Goal: Task Accomplishment & Management: Complete application form

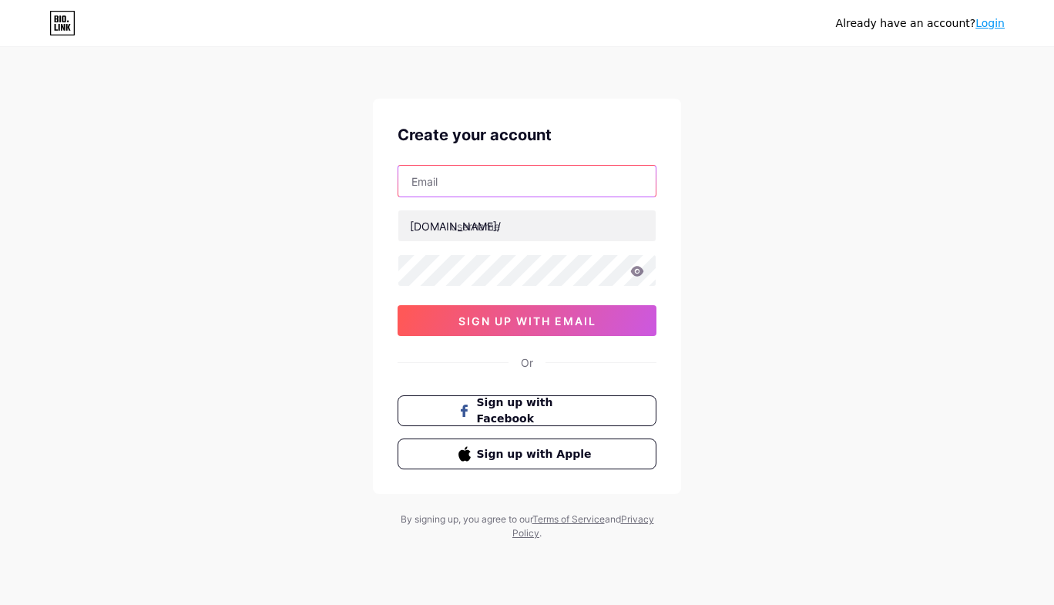
click at [447, 175] on input "text" at bounding box center [527, 181] width 257 height 31
type input "[EMAIL_ADDRESS][DOMAIN_NAME]"
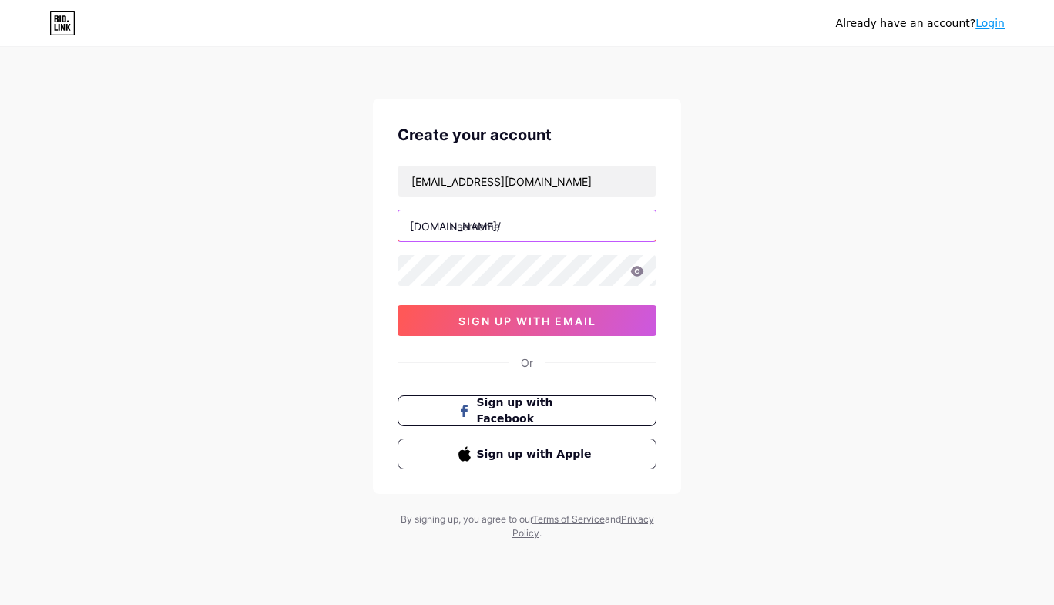
click at [466, 227] on input "text" at bounding box center [527, 225] width 257 height 31
type input "ndetokayleadership"
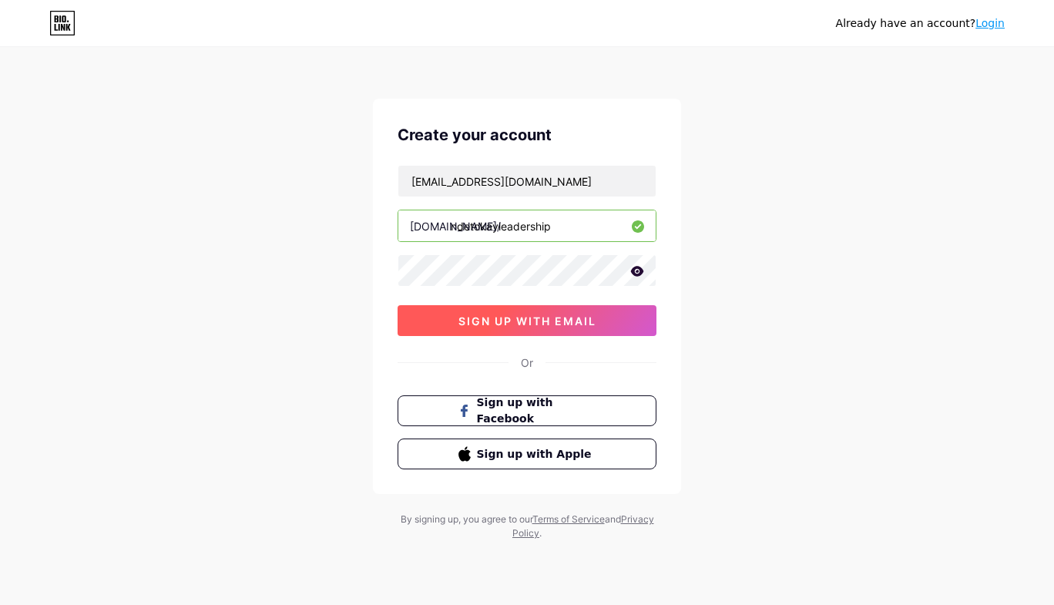
click at [594, 318] on span "sign up with email" at bounding box center [528, 320] width 138 height 13
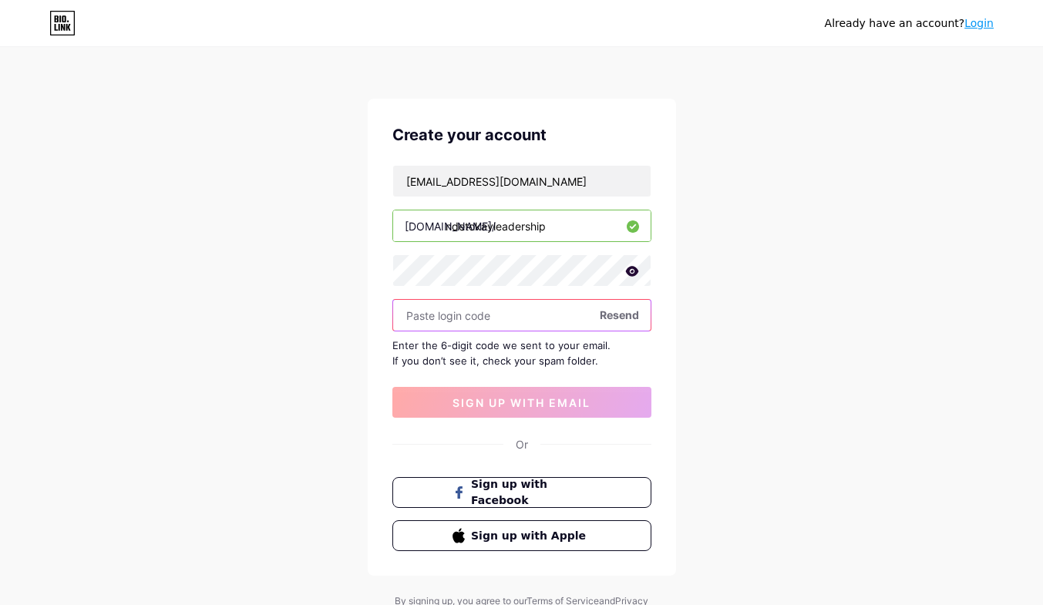
click at [446, 315] on input "text" at bounding box center [521, 315] width 257 height 31
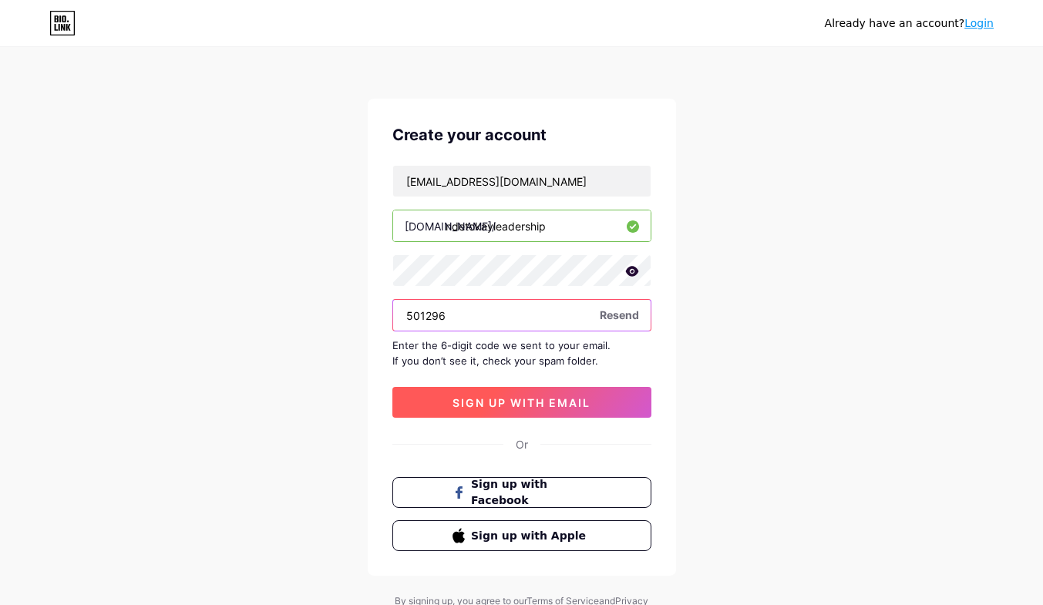
type input "501296"
click at [580, 403] on span "sign up with email" at bounding box center [521, 402] width 138 height 13
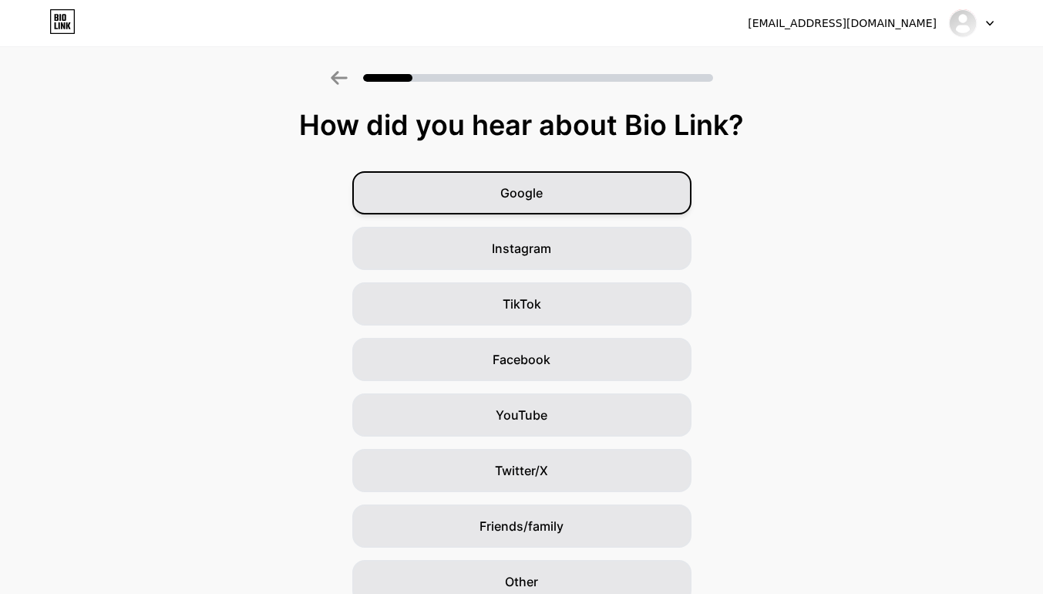
click at [594, 190] on div "Google" at bounding box center [521, 192] width 339 height 43
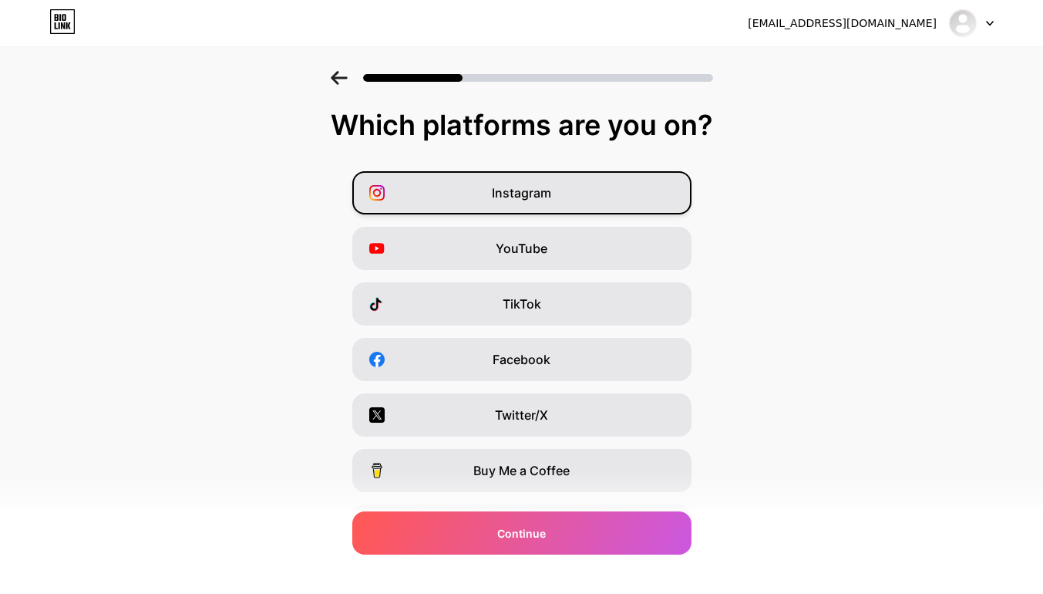
click at [620, 193] on div "Instagram" at bounding box center [521, 192] width 339 height 43
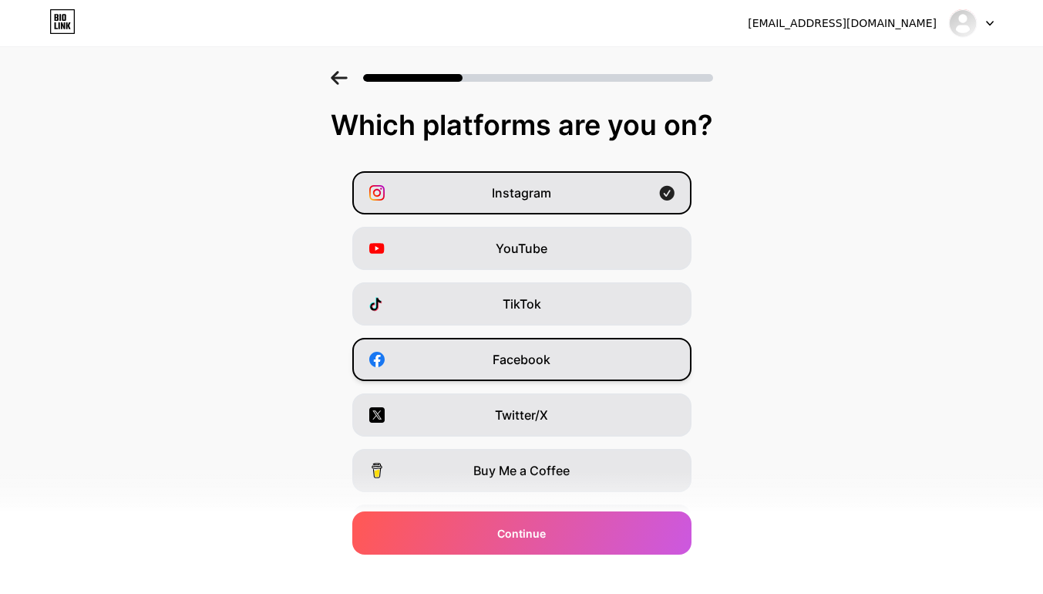
click at [624, 358] on div "Facebook" at bounding box center [521, 359] width 339 height 43
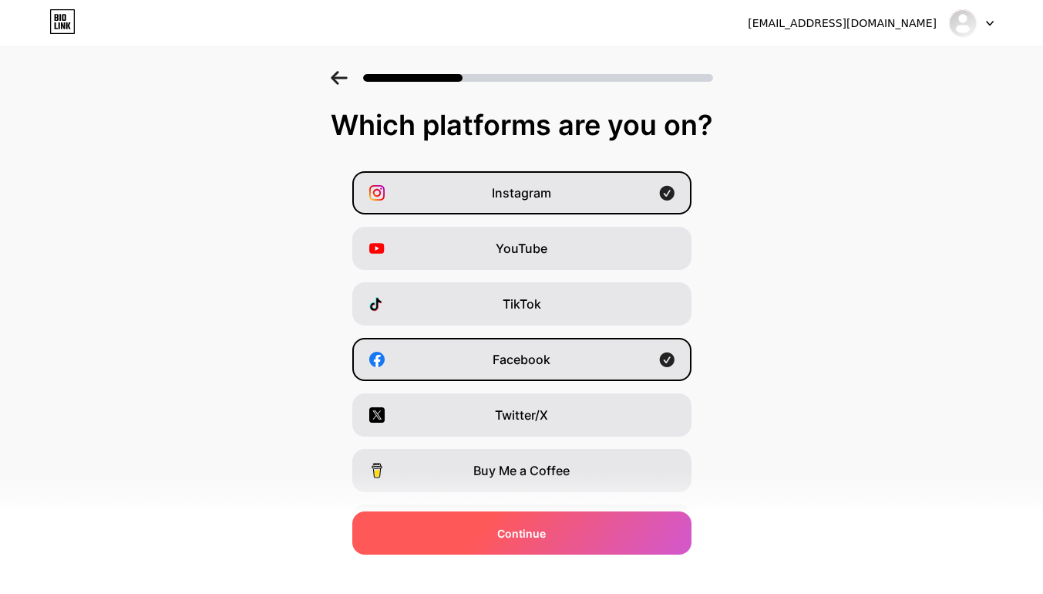
click at [581, 535] on div "Continue" at bounding box center [521, 532] width 339 height 43
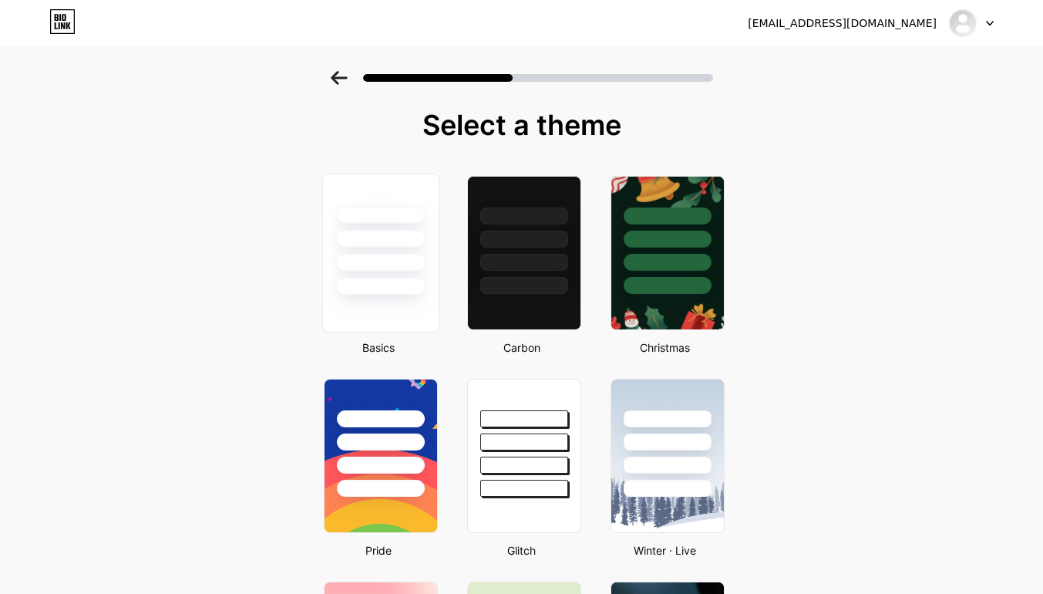
click at [396, 266] on div at bounding box center [380, 263] width 90 height 18
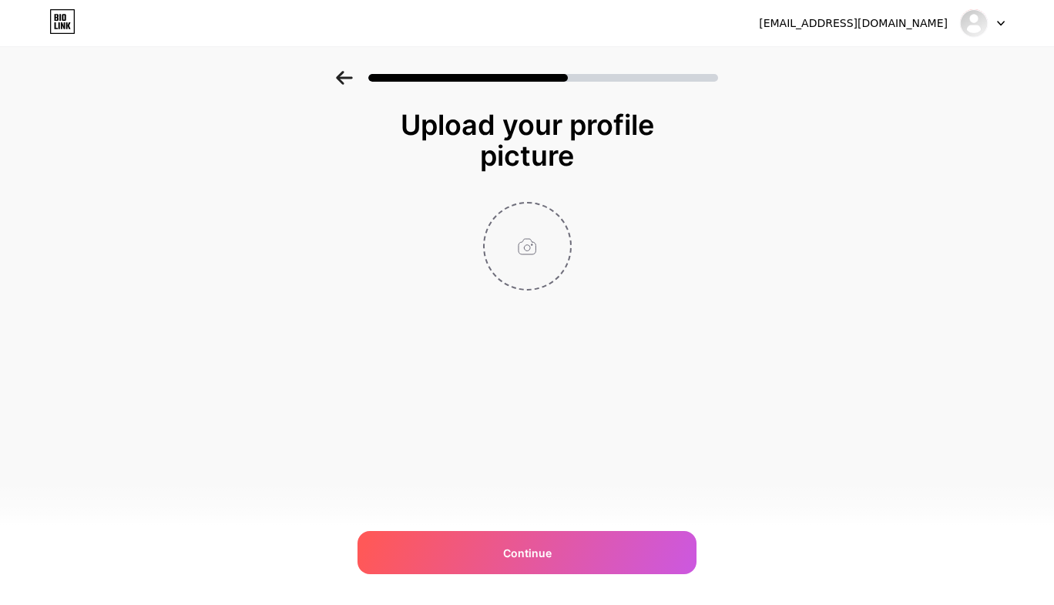
click at [540, 251] on input "file" at bounding box center [528, 246] width 86 height 86
type input "C:\fakepath\NKLI logo 2018.png"
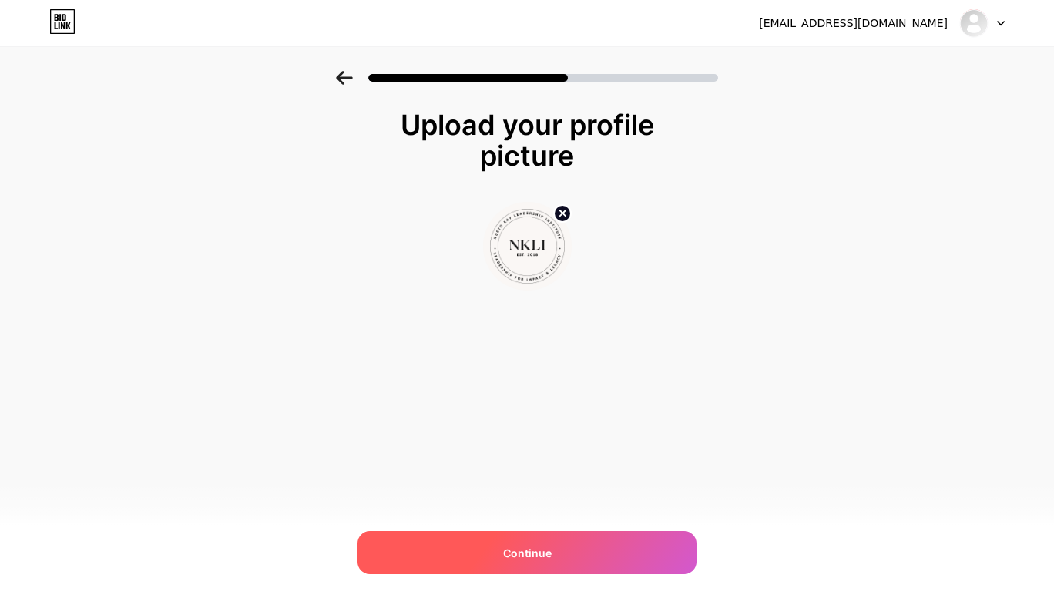
click at [613, 550] on div "Continue" at bounding box center [527, 552] width 339 height 43
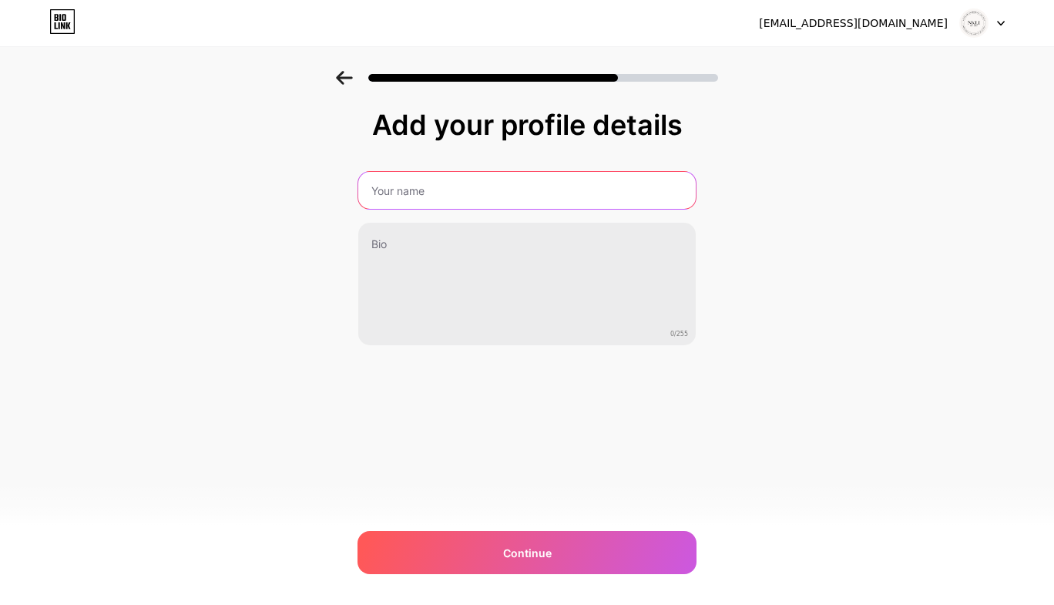
click at [585, 193] on input "text" at bounding box center [527, 190] width 338 height 37
type input "ndetokayleadership"
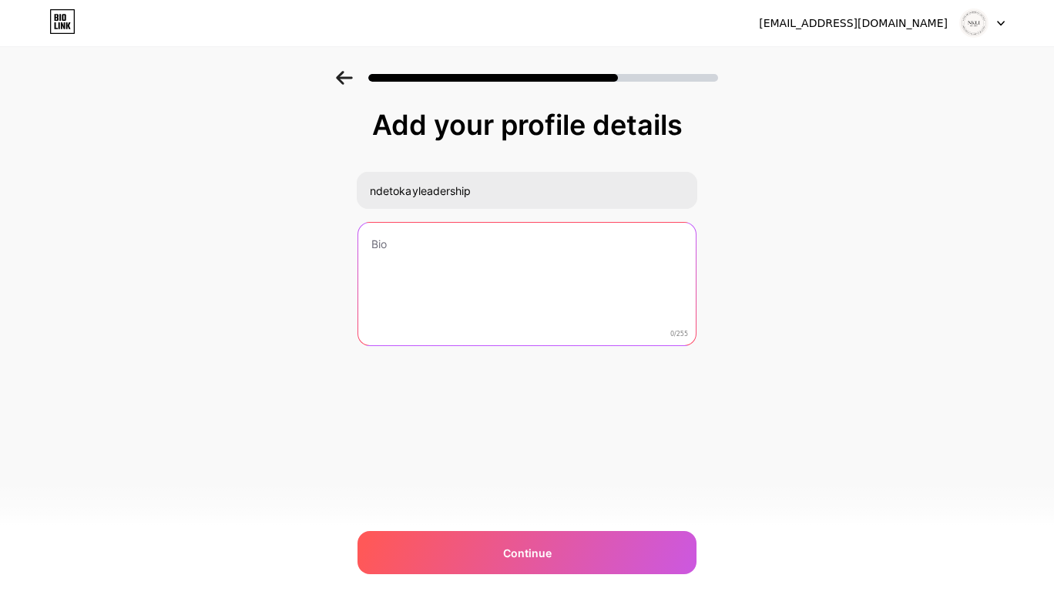
click at [597, 248] on textarea at bounding box center [527, 285] width 338 height 124
paste textarea "Welcome to [PERSON_NAME] LEADERSHIP INSTITUTE where we support & Develop Indivi…"
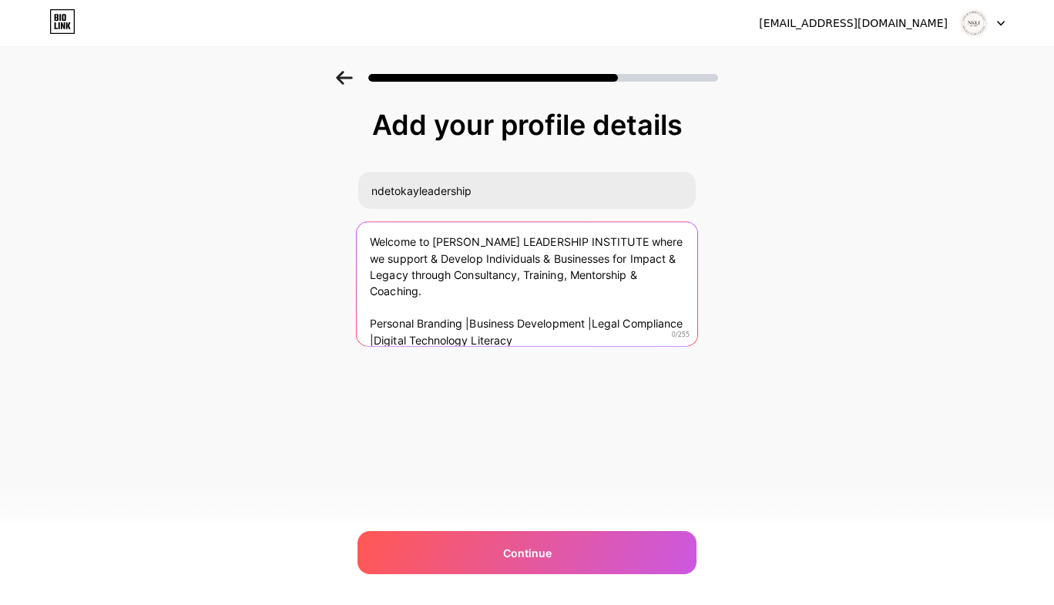
scroll to position [1, 0]
click at [396, 241] on textarea "Welcome to [PERSON_NAME] LEADERSHIP INSTITUTE where we support & Develop Indivi…" at bounding box center [527, 284] width 341 height 126
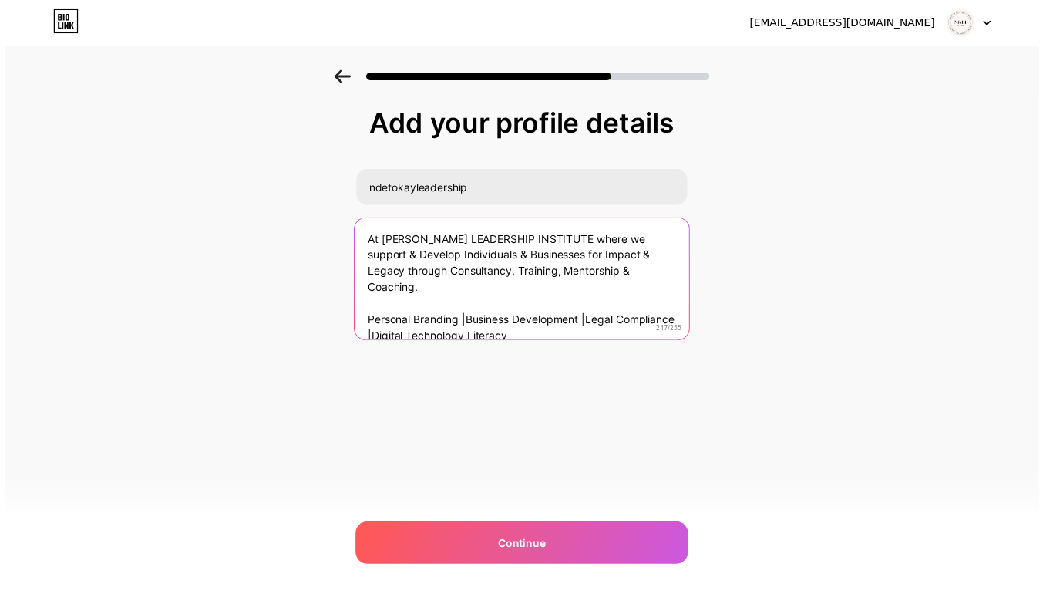
scroll to position [2, 0]
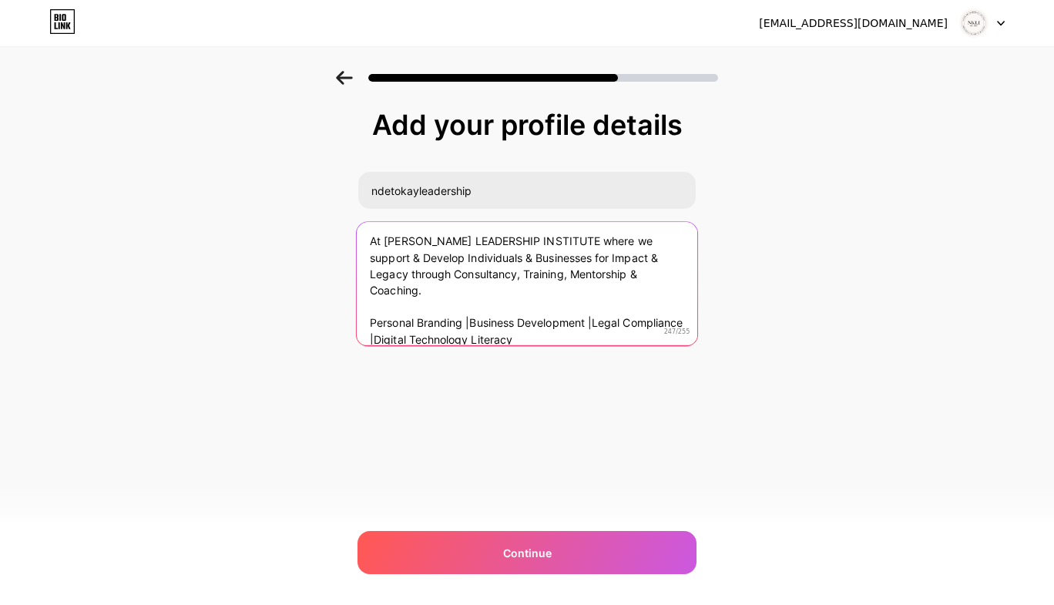
click at [595, 242] on textarea "At [PERSON_NAME] LEADERSHIP INSTITUTE where we support & Develop Individuals & …" at bounding box center [527, 283] width 341 height 126
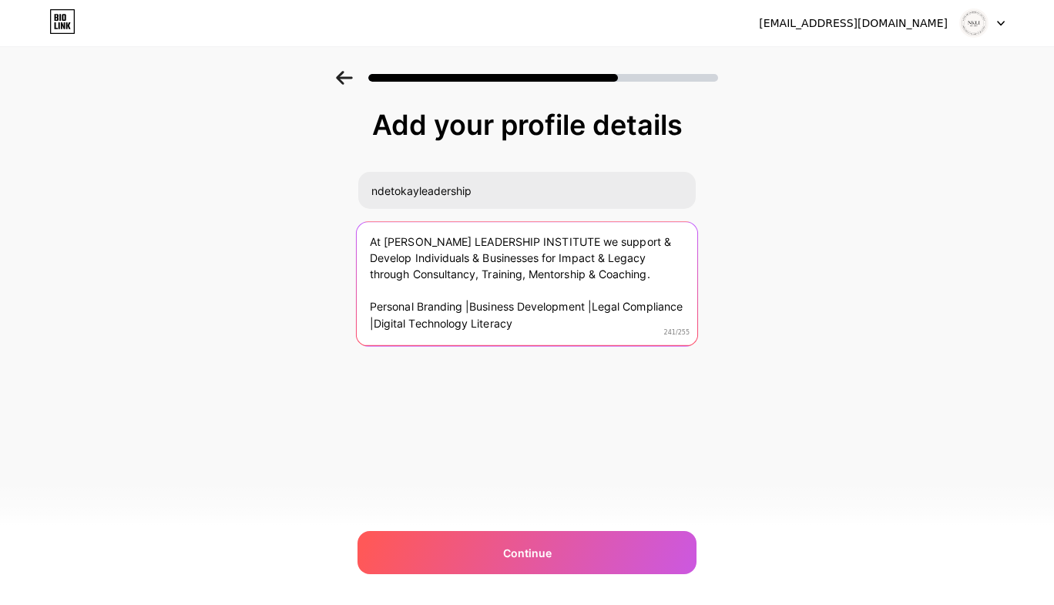
click at [650, 241] on textarea "At [PERSON_NAME] LEADERSHIP INSTITUTE we support & Develop Individuals & Busine…" at bounding box center [527, 283] width 341 height 126
click at [611, 237] on textarea "At [PERSON_NAME] LEADERSHIP INSTITUTE we support & Develop Individuals & Busine…" at bounding box center [527, 283] width 341 height 126
click at [442, 260] on textarea "At [PERSON_NAME] LEADERSHIP INSTITUTE we Develop Individuals & Businesses for I…" at bounding box center [527, 283] width 341 height 126
click at [439, 260] on textarea "At [PERSON_NAME] LEADERSHIP INSTITUTE we Develop Individuals & Businesses for I…" at bounding box center [527, 283] width 341 height 126
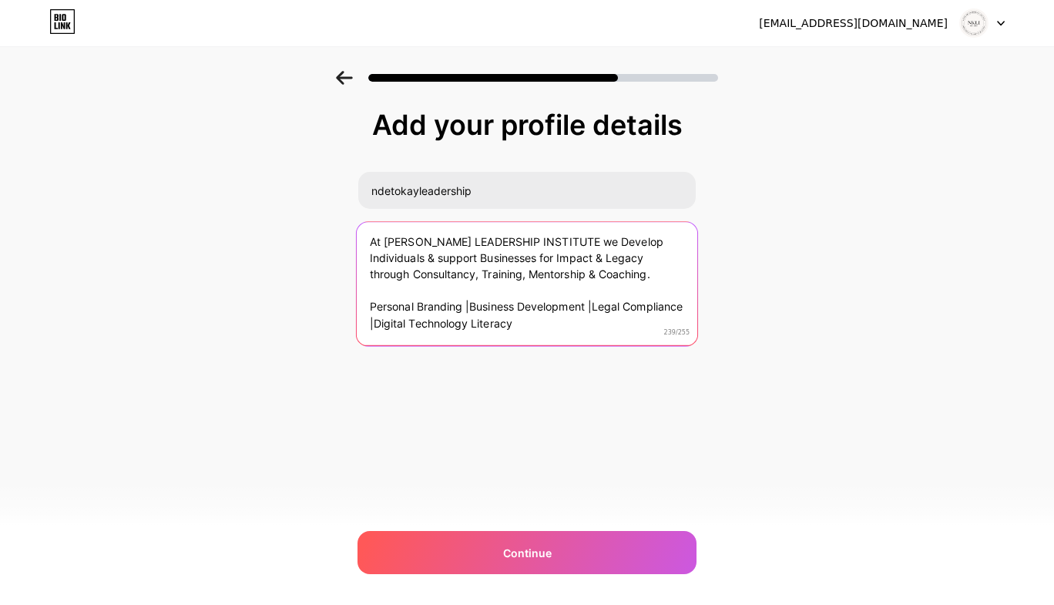
click at [501, 291] on textarea "At [PERSON_NAME] LEADERSHIP INSTITUTE we Develop Individuals & support Business…" at bounding box center [527, 283] width 341 height 126
click at [625, 272] on textarea "At [PERSON_NAME] LEADERSHIP INSTITUTE we Develop Individuals & support Business…" at bounding box center [527, 283] width 341 height 126
click at [402, 306] on textarea "At [PERSON_NAME] LEADERSHIP INSTITUTE we Develop Individuals & support Business…" at bounding box center [527, 283] width 341 height 126
click at [619, 323] on textarea "At [PERSON_NAME] LEADERSHIP INSTITUTE we Develop Individuals & support Business…" at bounding box center [527, 283] width 341 height 126
click at [460, 310] on textarea "At [PERSON_NAME] LEADERSHIP INSTITUTE we Develop Individuals & support Business…" at bounding box center [527, 283] width 341 height 126
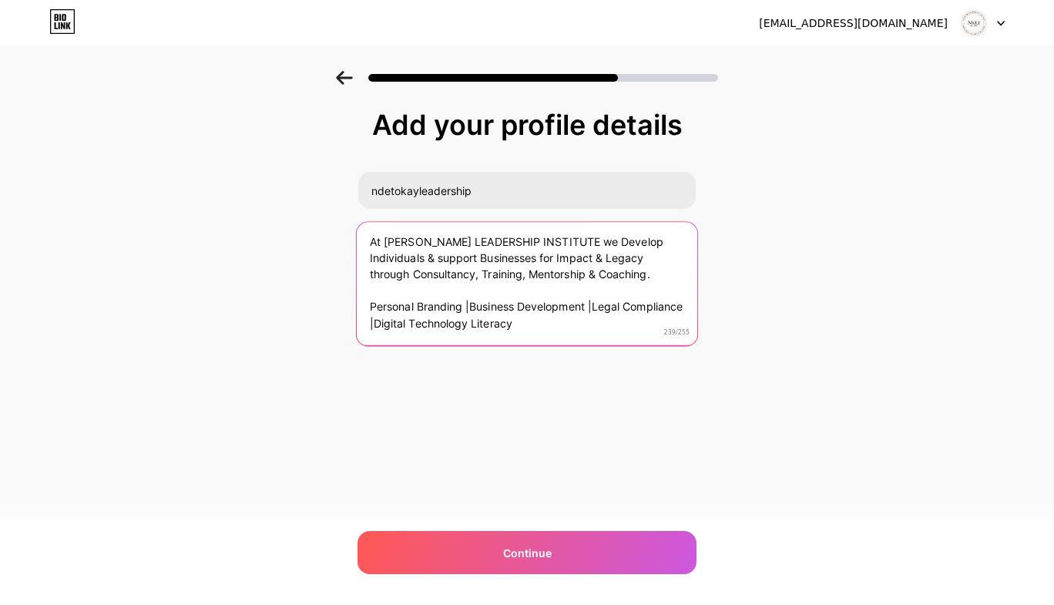
click at [595, 304] on textarea "At [PERSON_NAME] LEADERSHIP INSTITUTE we Develop Individuals & support Business…" at bounding box center [527, 283] width 341 height 126
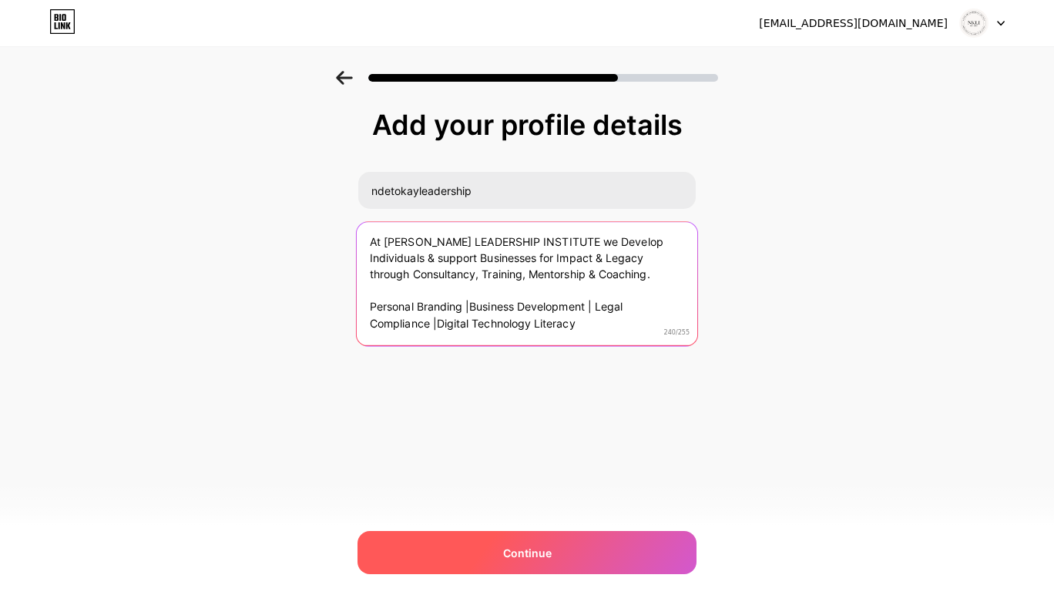
type textarea "At [PERSON_NAME] LEADERSHIP INSTITUTE we Develop Individuals & support Business…"
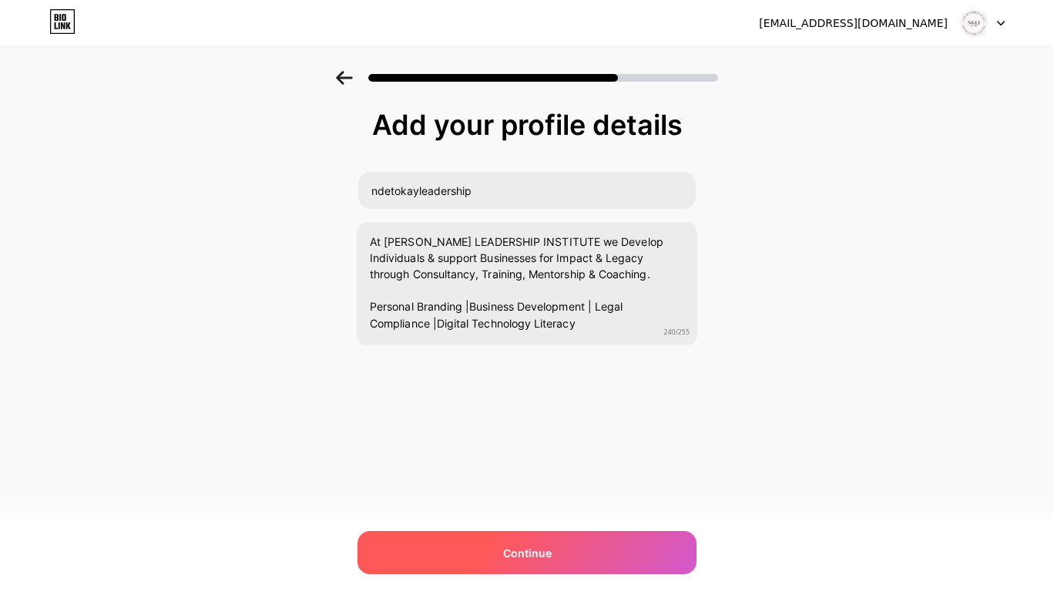
click at [583, 543] on div "Continue" at bounding box center [527, 552] width 339 height 43
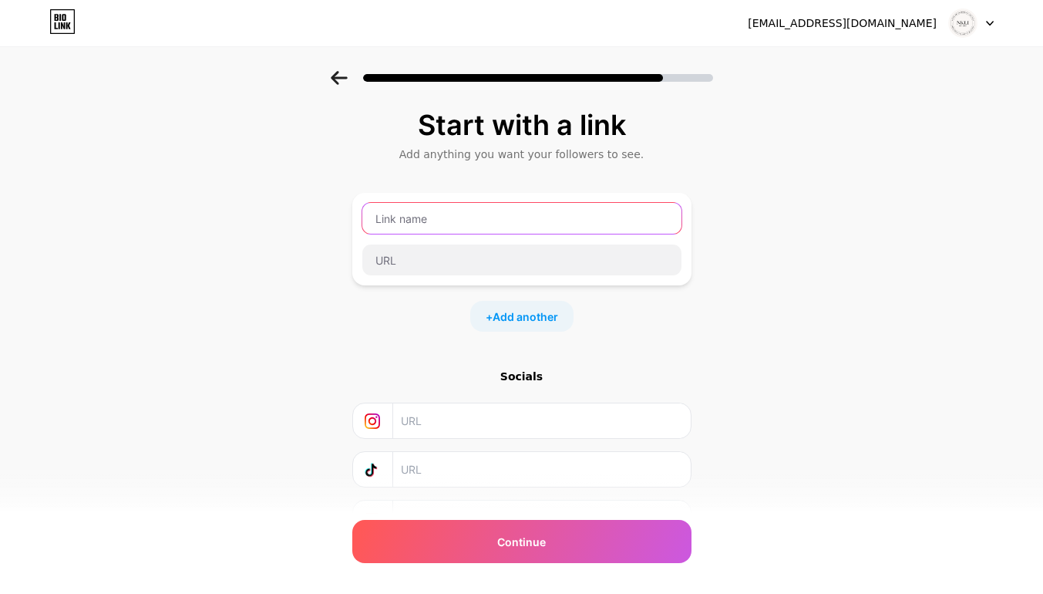
click at [563, 218] on input "text" at bounding box center [521, 218] width 319 height 31
click at [567, 427] on input "text" at bounding box center [541, 420] width 280 height 35
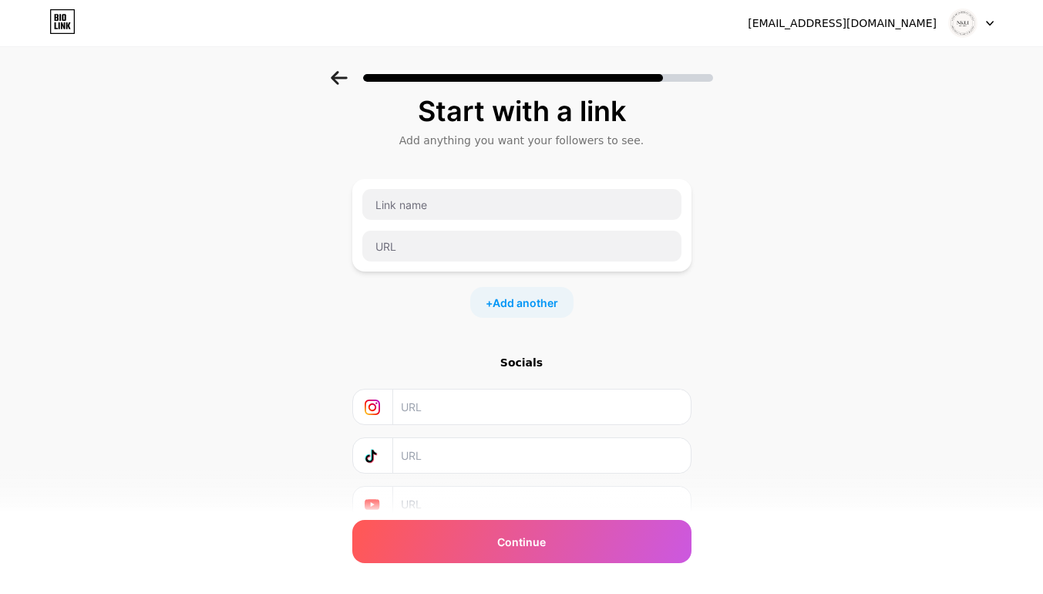
scroll to position [0, 0]
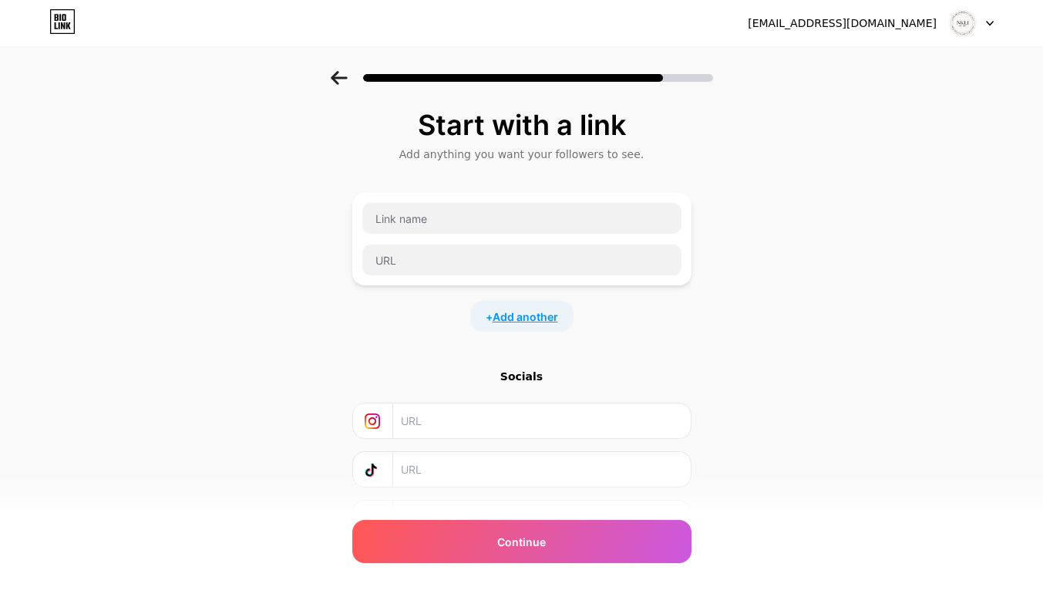
click at [530, 312] on span "Add another" at bounding box center [526, 316] width 66 height 16
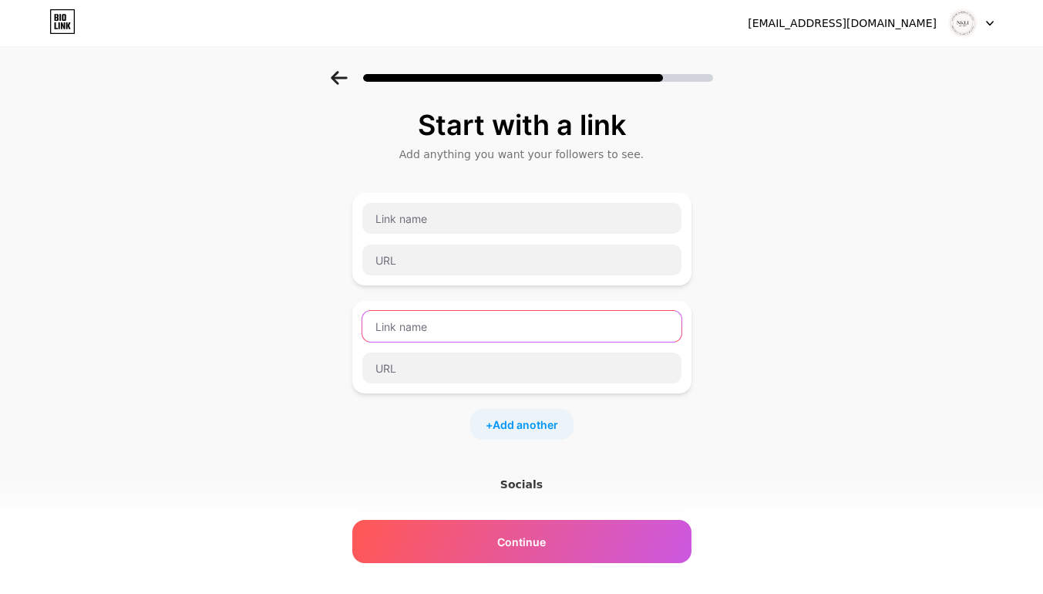
click at [579, 320] on input "text" at bounding box center [521, 326] width 319 height 31
type input "facebook"
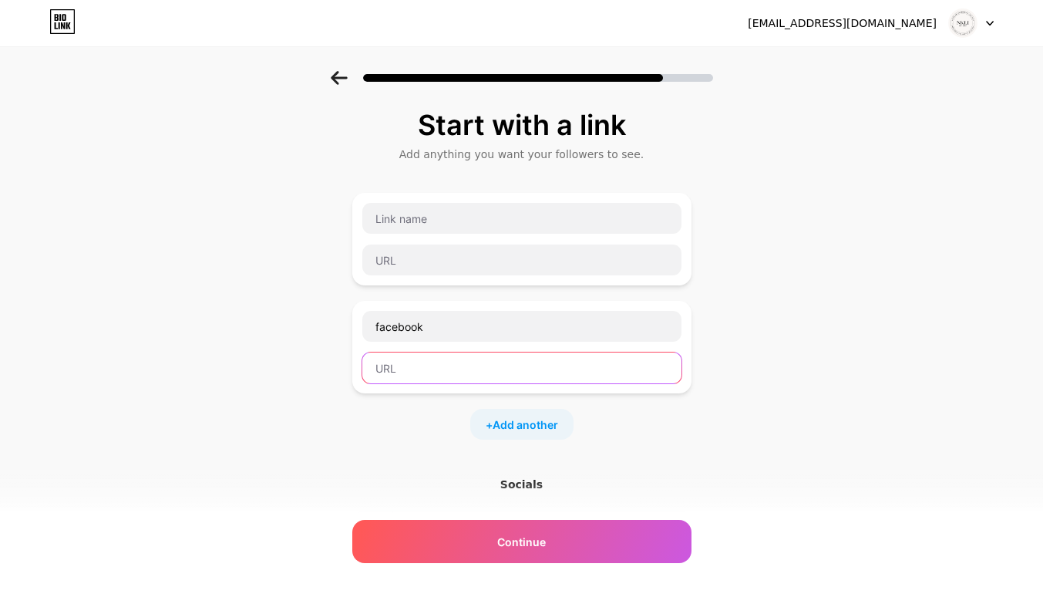
click at [506, 372] on input "text" at bounding box center [521, 367] width 319 height 31
paste input "[URL][DOMAIN_NAME]"
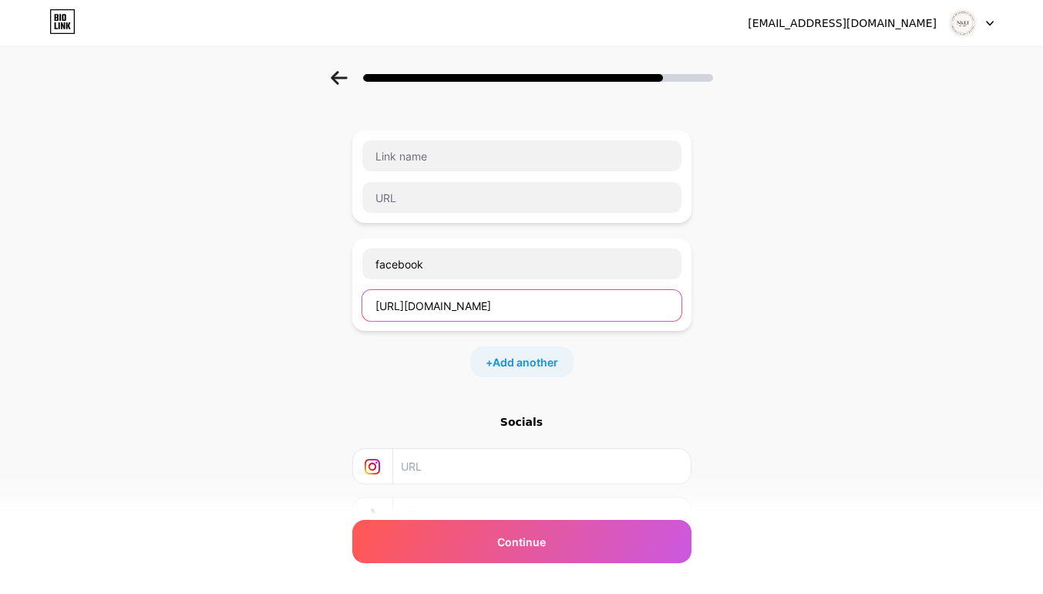
scroll to position [189, 0]
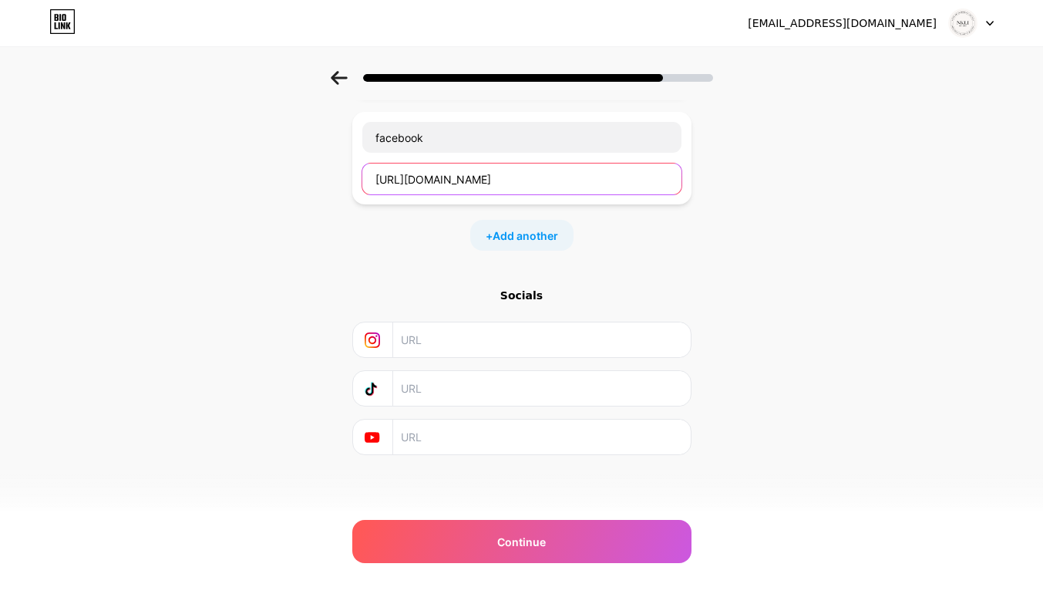
type input "[URL][DOMAIN_NAME]"
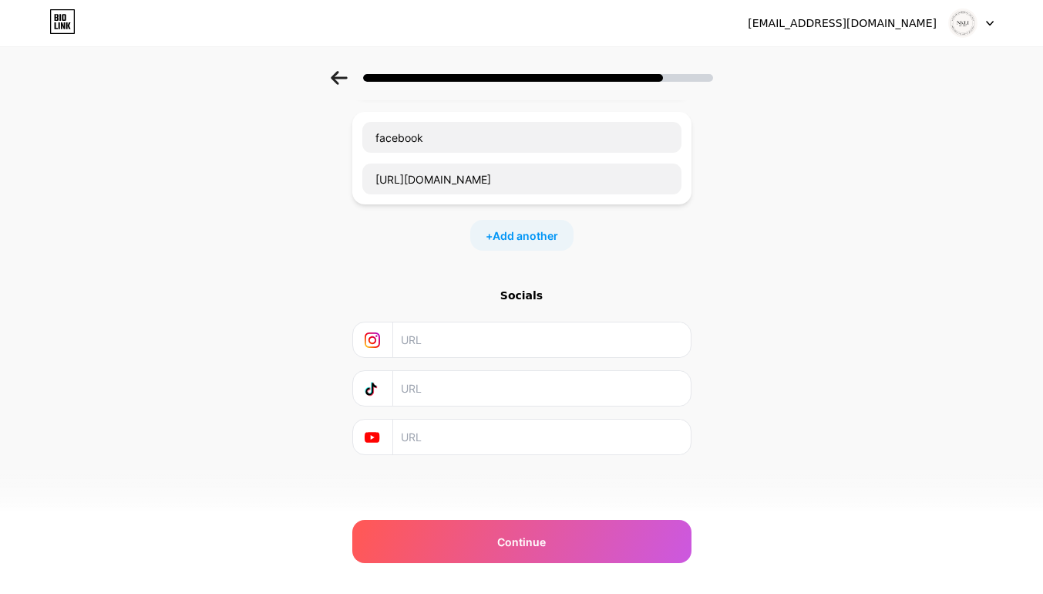
click at [518, 342] on input "text" at bounding box center [541, 339] width 280 height 35
click at [477, 337] on input "text" at bounding box center [541, 339] width 280 height 35
paste input "[URL][DOMAIN_NAME]"
click at [519, 338] on input "[URL][DOMAIN_NAME]" at bounding box center [541, 339] width 280 height 35
type input "[URL][DOMAIN_NAME]"
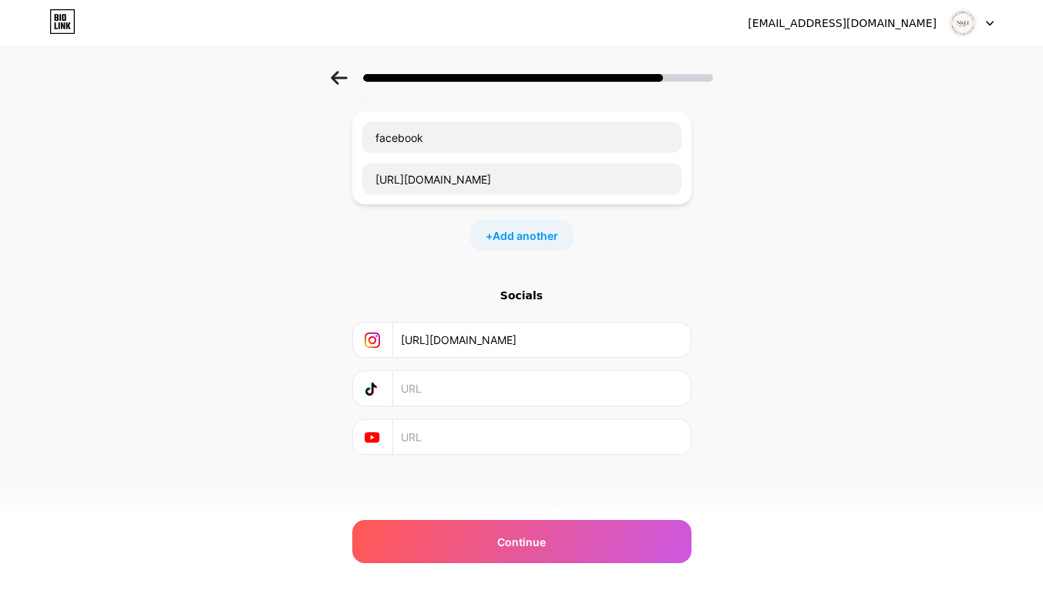
click at [510, 430] on input "text" at bounding box center [541, 436] width 280 height 35
paste input "[URL][DOMAIN_NAME]"
click at [519, 436] on input "[URL][DOMAIN_NAME]" at bounding box center [541, 436] width 280 height 35
type input "[URL][DOMAIN_NAME]"
click at [770, 400] on div "Start with a link Add anything you want your followers to see. facebook [URL][D…" at bounding box center [521, 207] width 1043 height 650
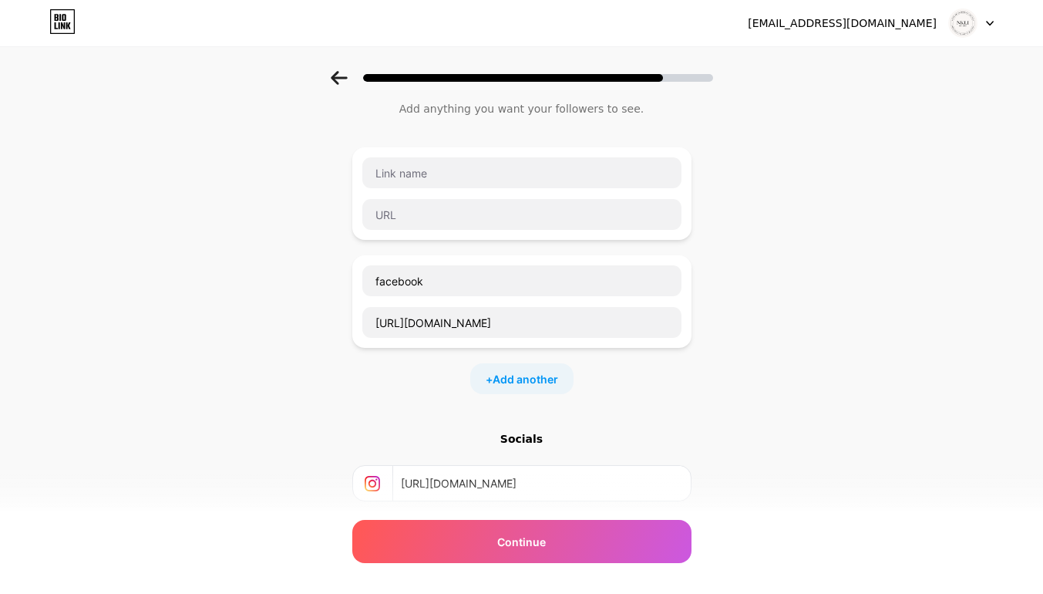
scroll to position [0, 0]
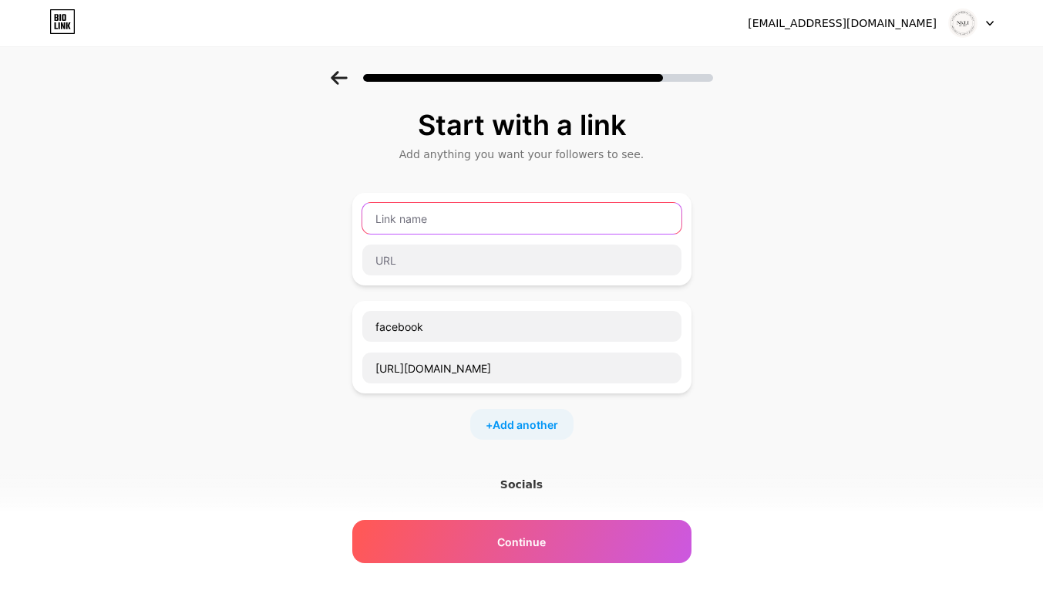
click at [432, 217] on input "text" at bounding box center [521, 218] width 319 height 31
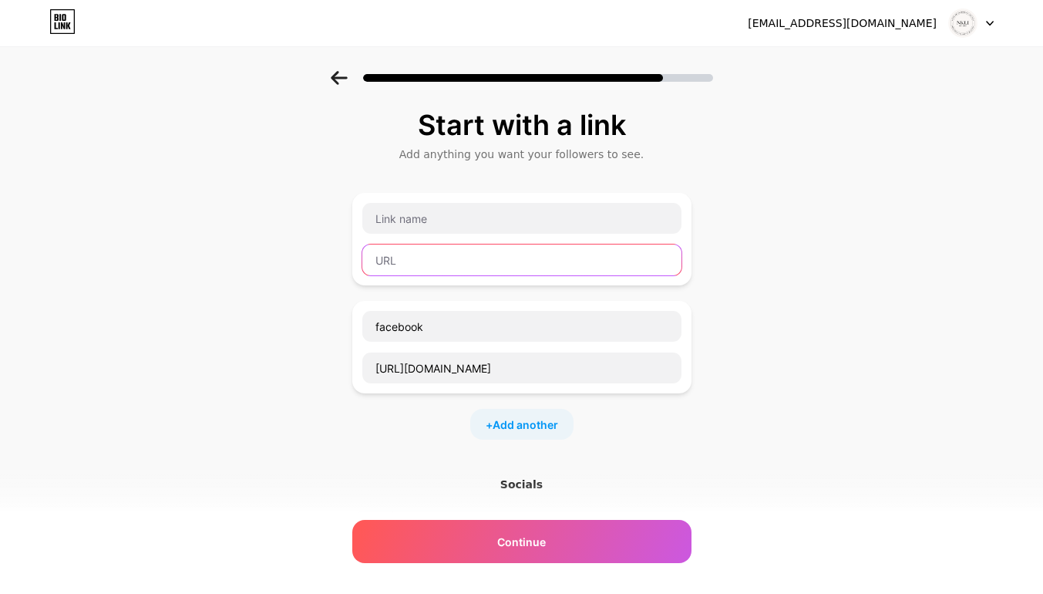
click at [422, 259] on input "text" at bounding box center [521, 259] width 319 height 31
paste input "[URL][DOMAIN_NAME]"
type input "[URL][DOMAIN_NAME]"
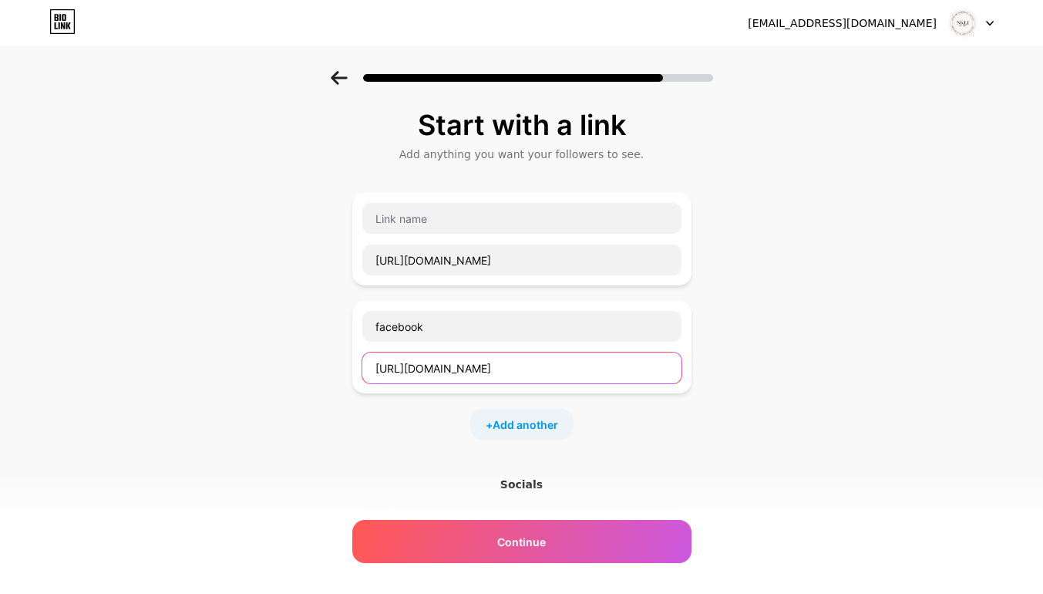
click at [653, 371] on input "[URL][DOMAIN_NAME]" at bounding box center [521, 367] width 319 height 31
type input "h"
paste input "[URL][DOMAIN_NAME][PERSON_NAME]"
type input "[URL][DOMAIN_NAME][PERSON_NAME]"
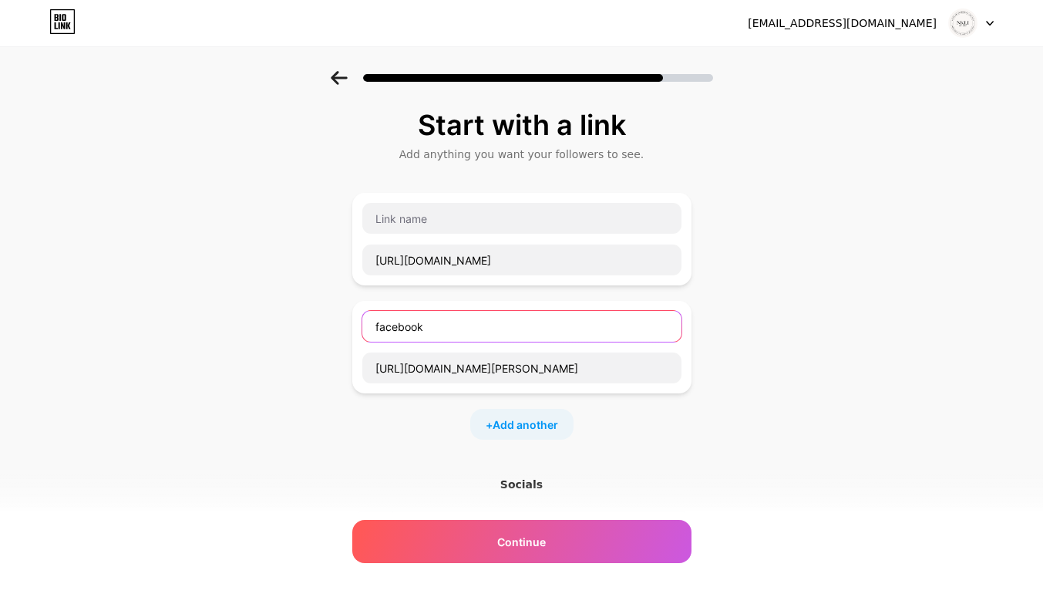
scroll to position [0, 0]
click at [453, 328] on input "facebook" at bounding box center [521, 326] width 319 height 31
type input "f"
type input "LinkedIn"
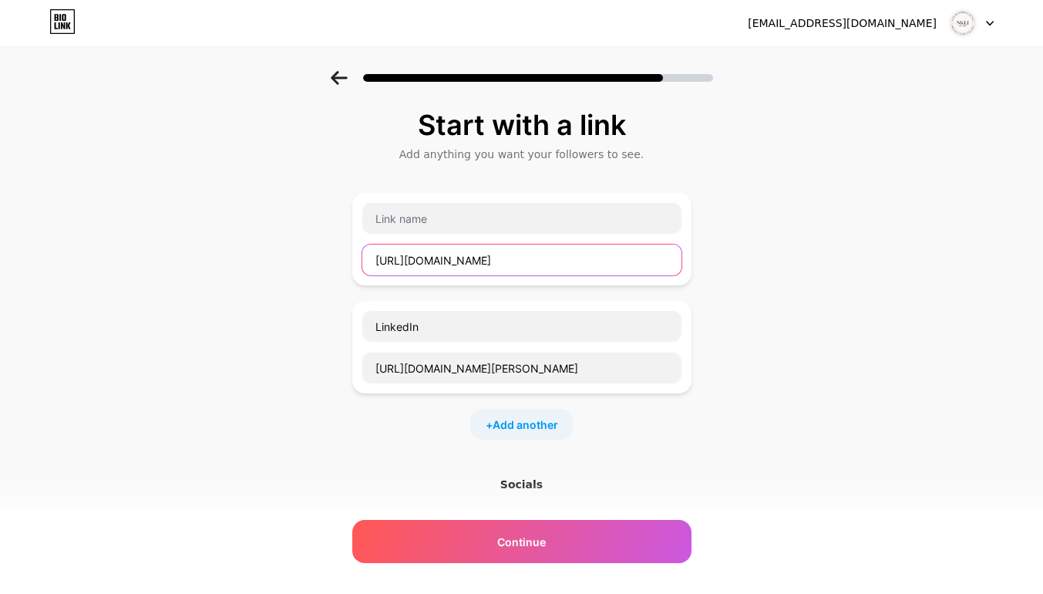
click at [621, 257] on input "[URL][DOMAIN_NAME]" at bounding box center [521, 259] width 319 height 31
click at [534, 263] on input "[URL][DOMAIN_NAME]" at bounding box center [521, 259] width 319 height 31
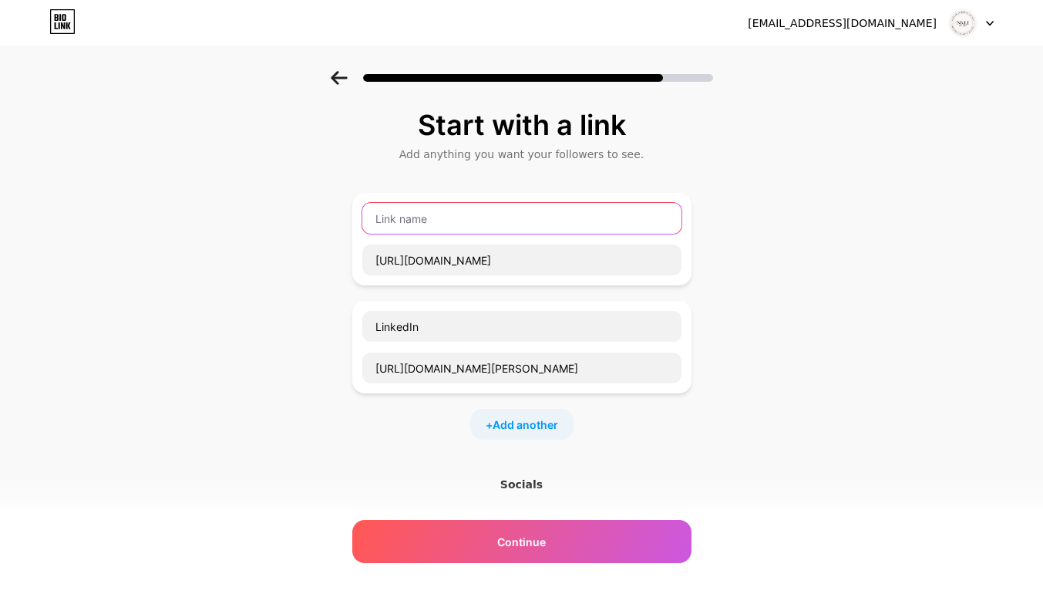
click at [506, 224] on input "text" at bounding box center [521, 218] width 319 height 31
type input "Google my business"
